Goal: Find specific page/section: Find specific page/section

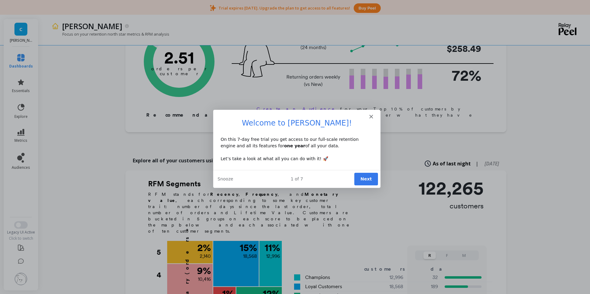
scroll to position [76, 0]
click at [373, 115] on div "Intercom messenger" at bounding box center [296, 114] width 167 height 9
click at [371, 115] on icon "Close" at bounding box center [371, 117] width 4 height 4
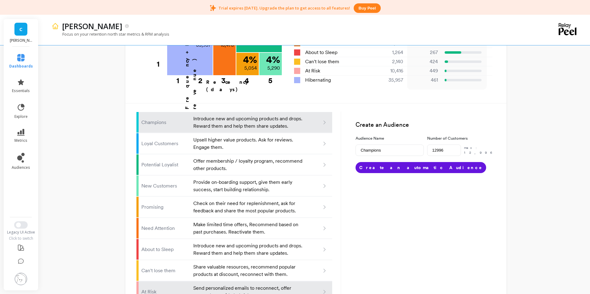
scroll to position [377, 0]
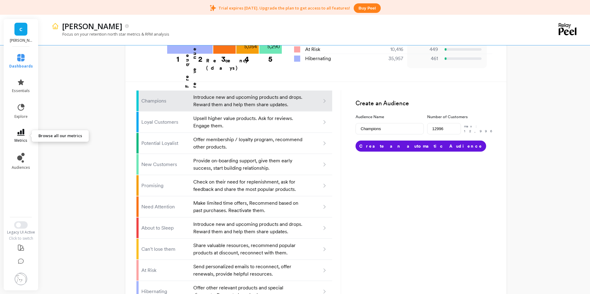
click at [24, 132] on icon at bounding box center [20, 132] width 7 height 7
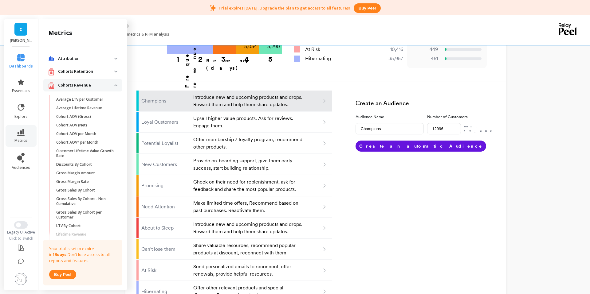
click at [92, 72] on p "Cohorts Retention" at bounding box center [86, 71] width 56 height 6
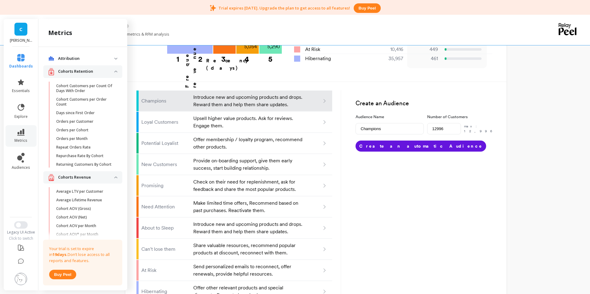
click at [82, 74] on p "Cohorts Retention" at bounding box center [86, 71] width 56 height 6
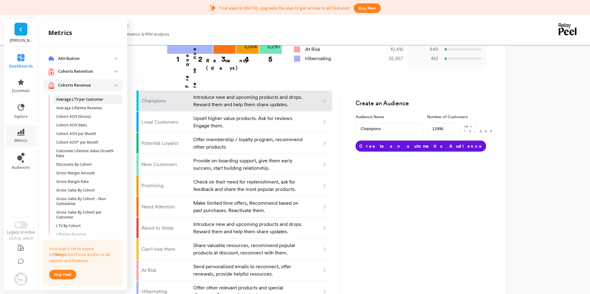
click at [77, 98] on p "Average LTV per Customer" at bounding box center [79, 99] width 47 height 5
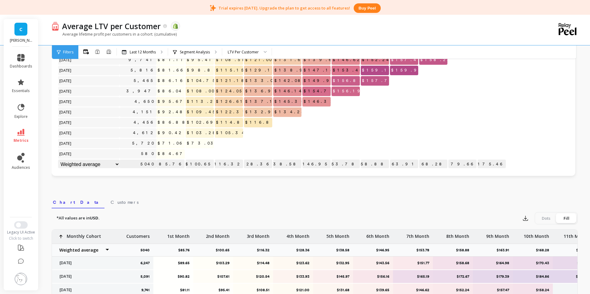
scroll to position [239, 0]
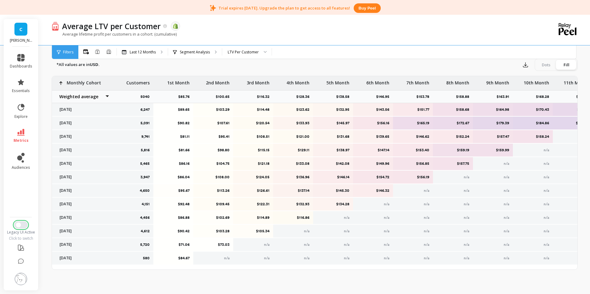
click at [22, 226] on button "Switch to New UI" at bounding box center [21, 224] width 14 height 7
